Goal: Transaction & Acquisition: Purchase product/service

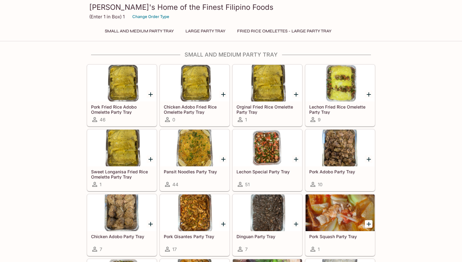
click at [203, 31] on button "Large Party Tray" at bounding box center [205, 31] width 47 height 9
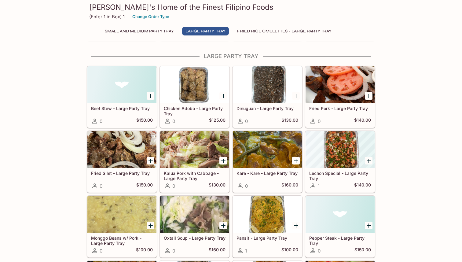
scroll to position [281, 0]
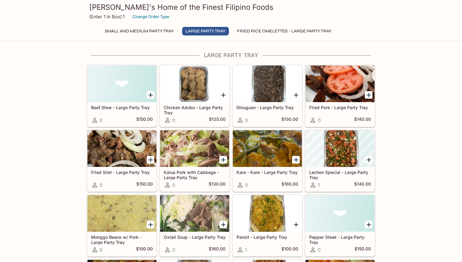
click at [197, 85] on div at bounding box center [194, 83] width 69 height 37
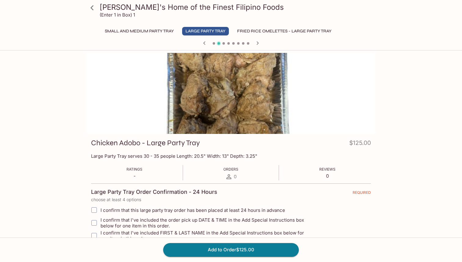
scroll to position [181, 0]
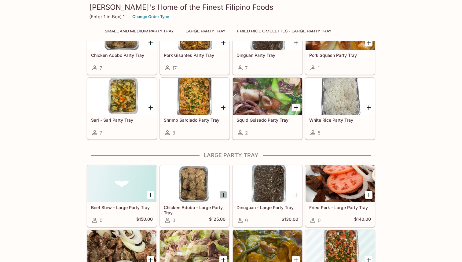
click at [225, 197] on icon "Add Chicken Adobo - Large Party Tray" at bounding box center [223, 194] width 7 height 7
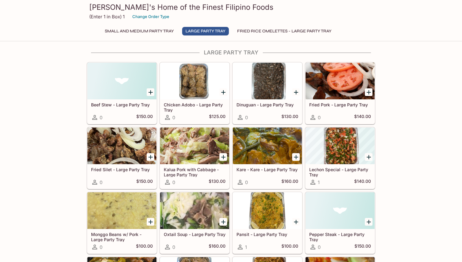
scroll to position [311, 0]
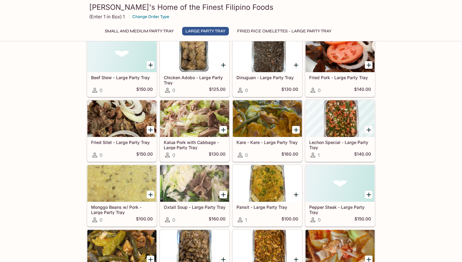
click at [263, 139] on div "Kare - Kare - Large Party Tray 0 $160.00" at bounding box center [267, 149] width 69 height 24
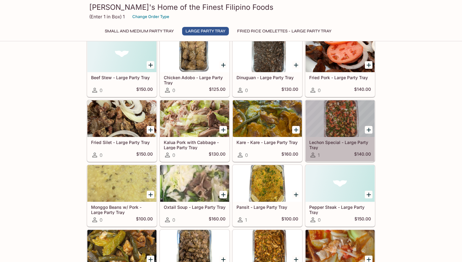
click at [337, 125] on div at bounding box center [340, 118] width 69 height 37
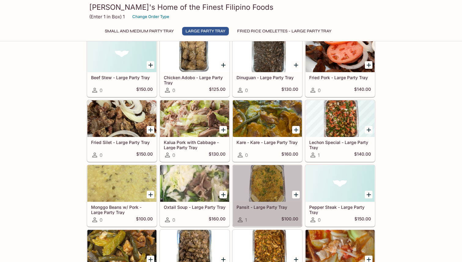
click at [262, 189] on div at bounding box center [267, 183] width 69 height 37
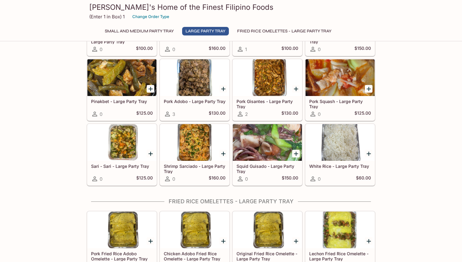
scroll to position [482, 0]
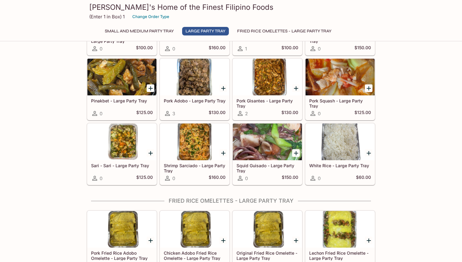
click at [340, 151] on div at bounding box center [340, 141] width 69 height 37
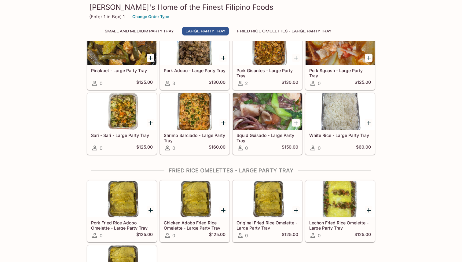
scroll to position [558, 0]
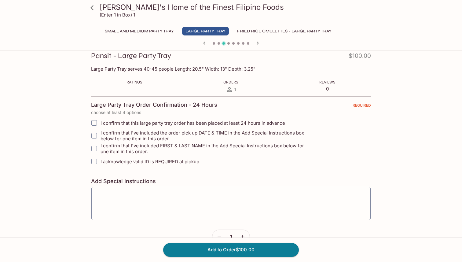
scroll to position [103, 0]
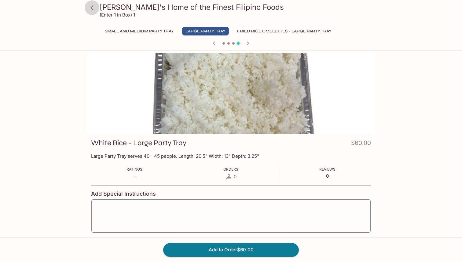
click at [94, 8] on icon at bounding box center [92, 7] width 11 height 11
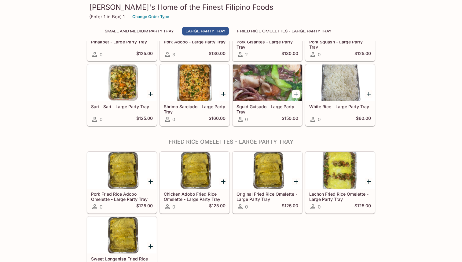
scroll to position [558, 0]
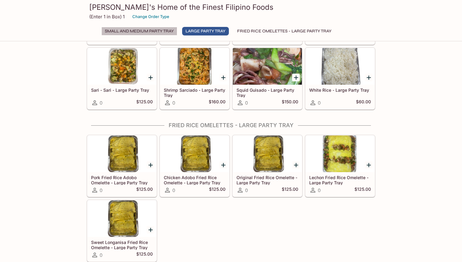
click at [133, 30] on button "Small and Medium Party Tray" at bounding box center [139, 31] width 76 height 9
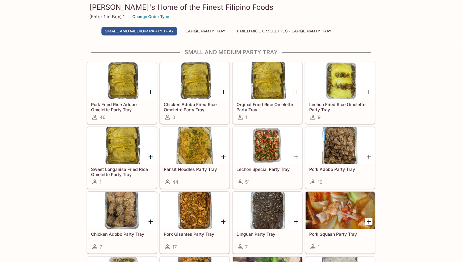
scroll to position [0, 0]
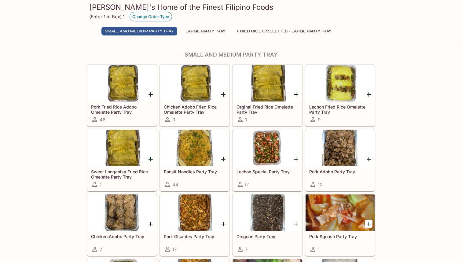
click at [156, 16] on button "Change Order Type" at bounding box center [151, 16] width 42 height 9
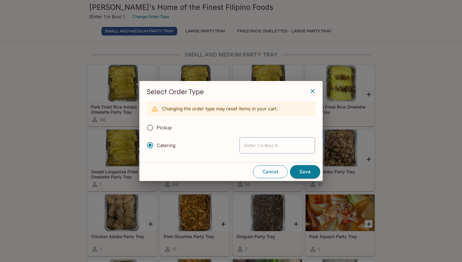
click at [273, 174] on button "Cancel" at bounding box center [270, 171] width 35 height 13
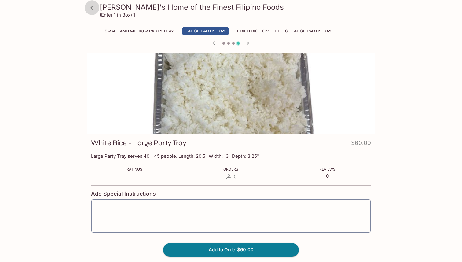
click at [93, 7] on icon at bounding box center [92, 7] width 11 height 11
